Goal: Task Accomplishment & Management: Manage account settings

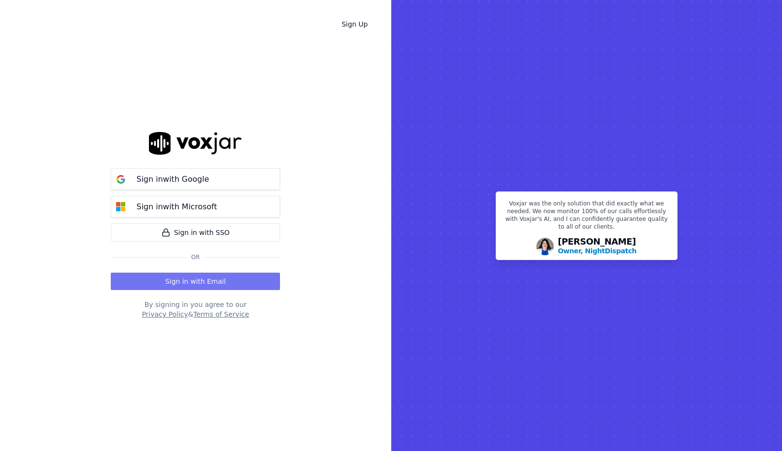
click at [266, 282] on button "Sign in with Email" at bounding box center [195, 281] width 169 height 17
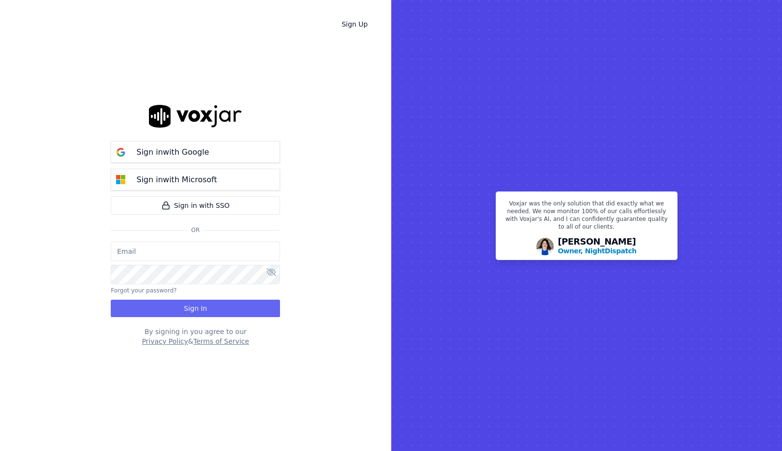
type input "[EMAIL_ADDRESS][DOMAIN_NAME]"
click at [187, 311] on button "Sign In" at bounding box center [195, 308] width 169 height 17
